Goal: Navigation & Orientation: Find specific page/section

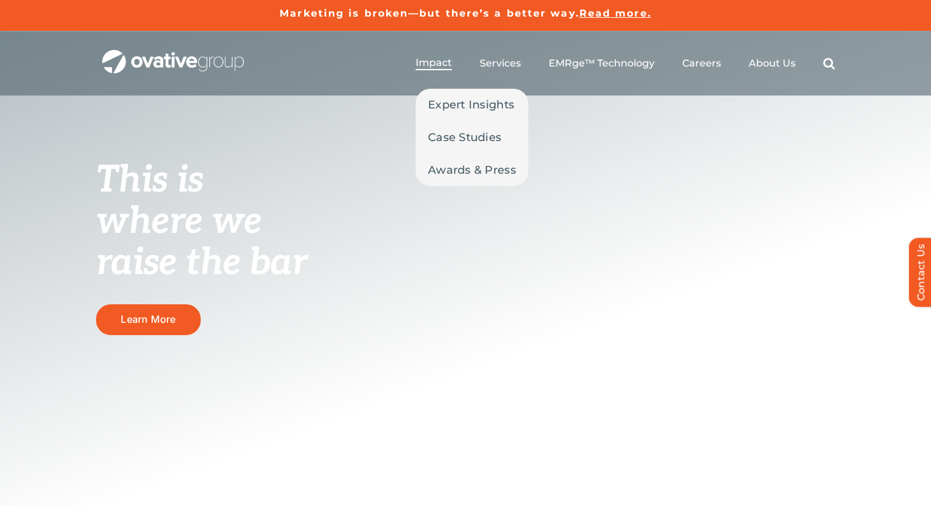
click at [426, 64] on span "Impact" at bounding box center [434, 63] width 36 height 12
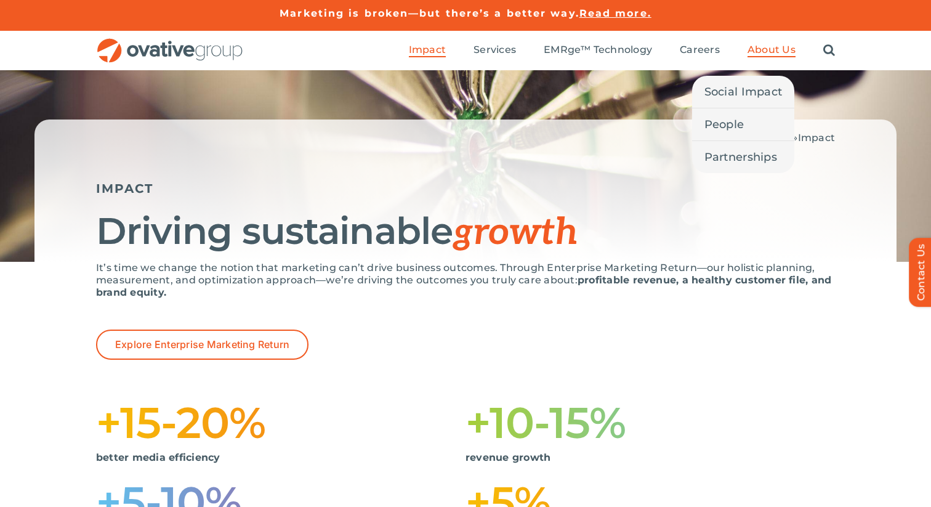
click at [774, 45] on span "About Us" at bounding box center [772, 50] width 48 height 12
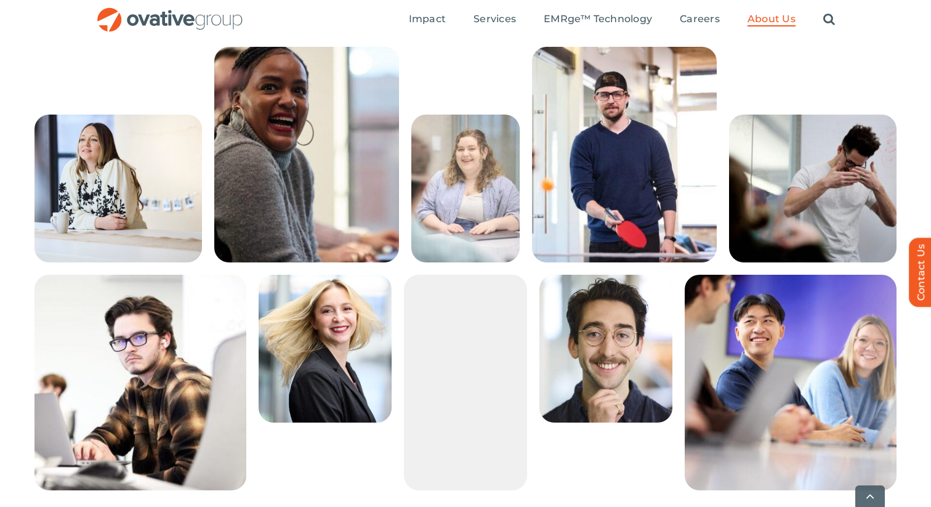
scroll to position [2091, 0]
